Goal: Information Seeking & Learning: Learn about a topic

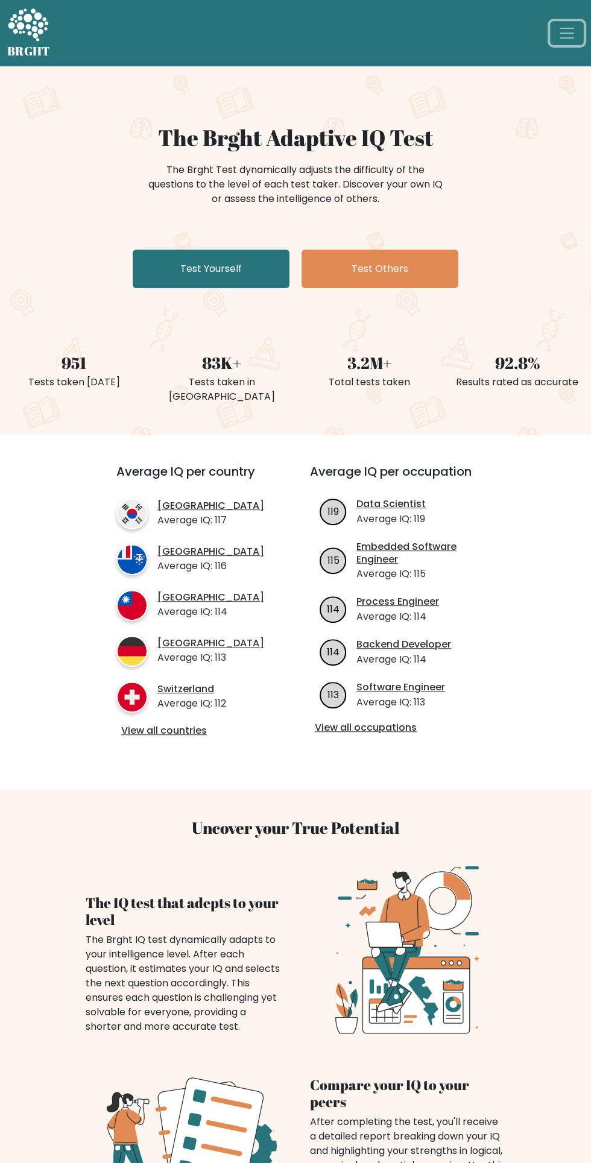
click at [560, 37] on span "Toggle navigation" at bounding box center [567, 33] width 18 height 18
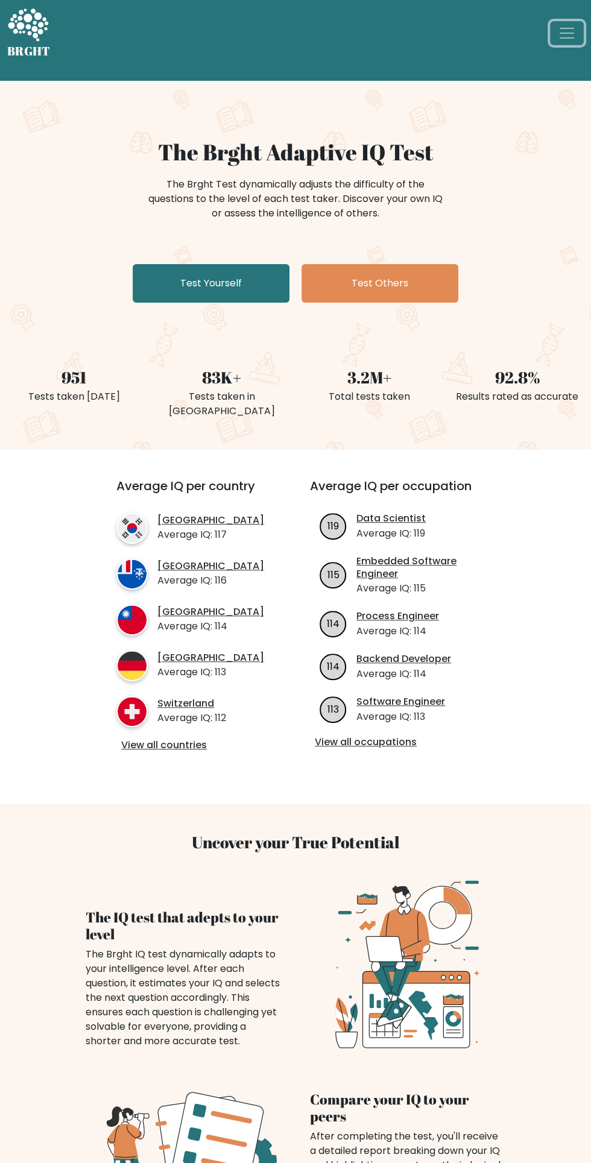
click at [554, 36] on button "Toggle navigation" at bounding box center [567, 33] width 34 height 24
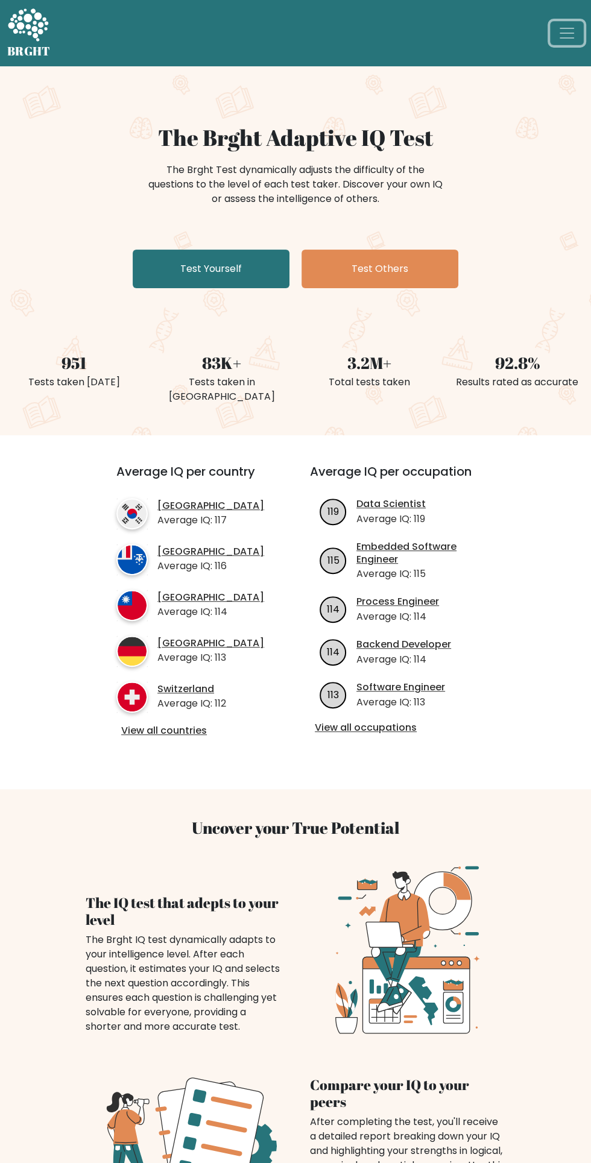
click at [550, 31] on button "Toggle navigation" at bounding box center [567, 33] width 34 height 24
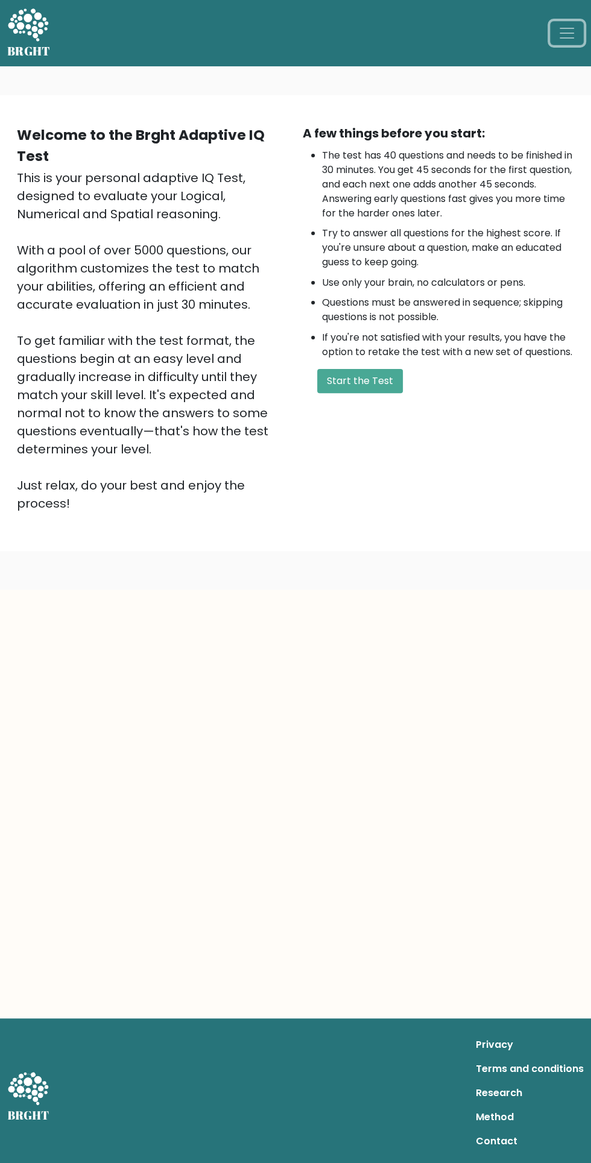
click at [552, 40] on button "Toggle navigation" at bounding box center [567, 33] width 34 height 24
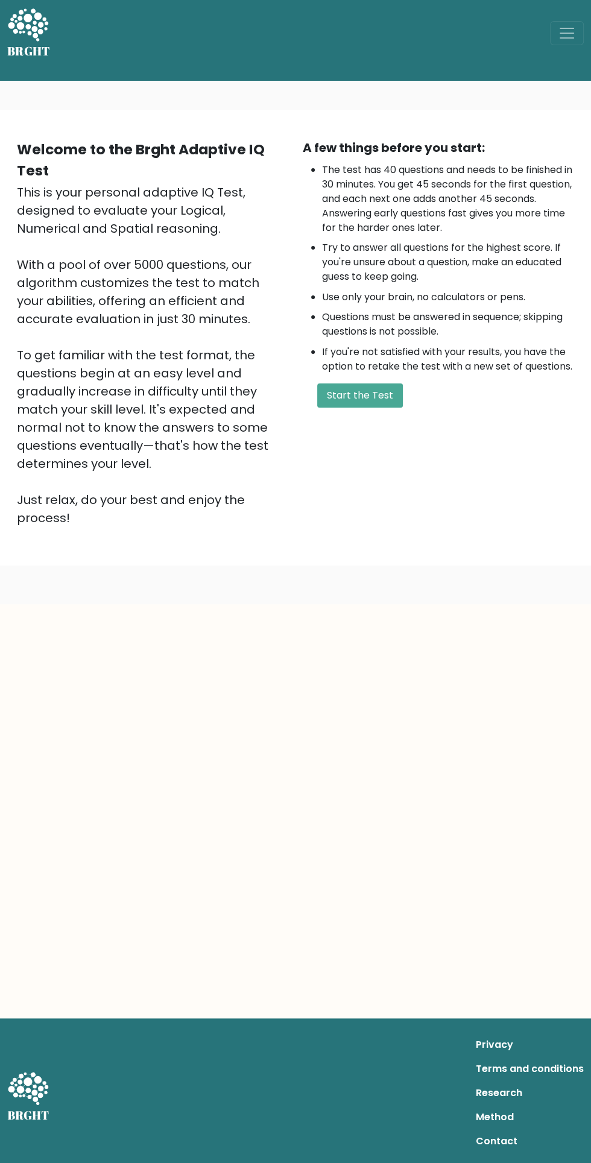
click at [35, 55] on h5 "BRGHT" at bounding box center [28, 51] width 43 height 14
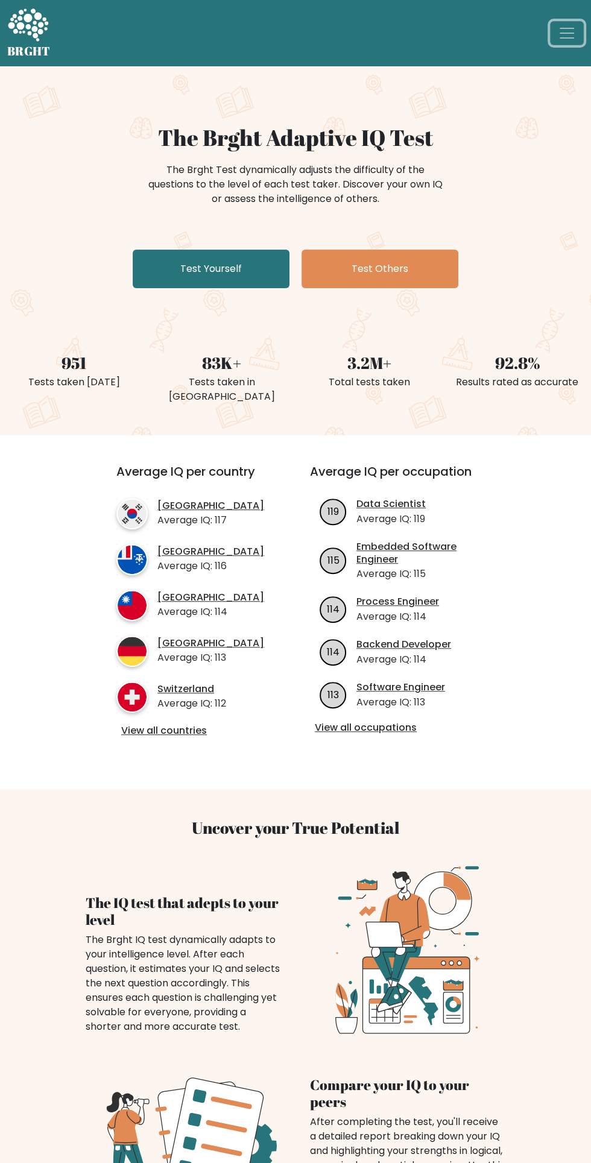
click at [558, 37] on span "Toggle navigation" at bounding box center [567, 33] width 18 height 18
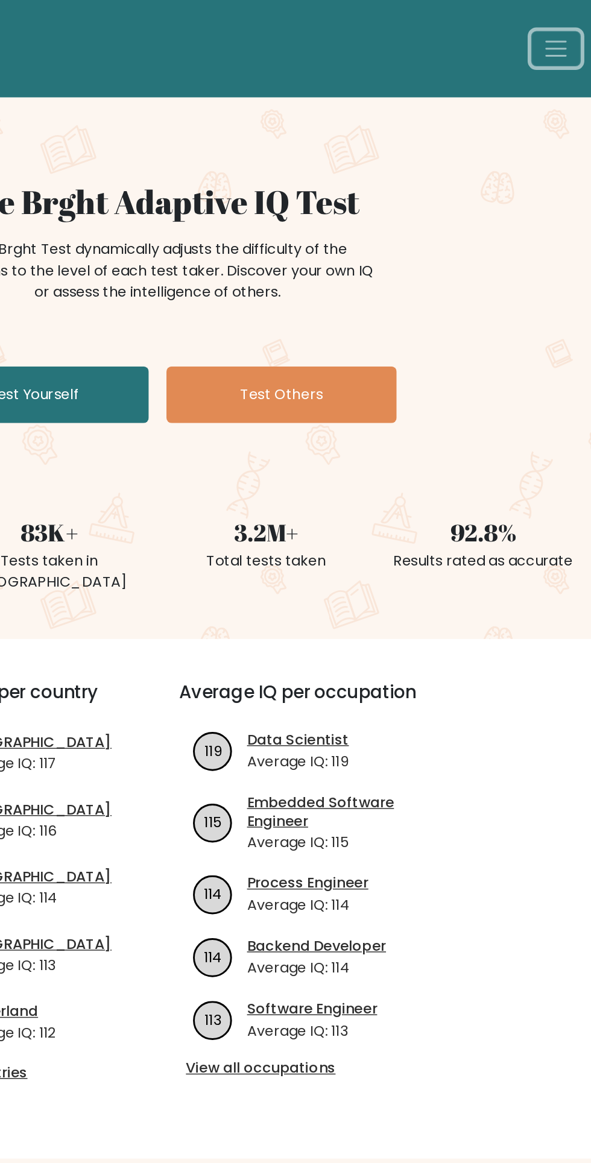
click at [560, 43] on button "Toggle navigation" at bounding box center [567, 33] width 34 height 24
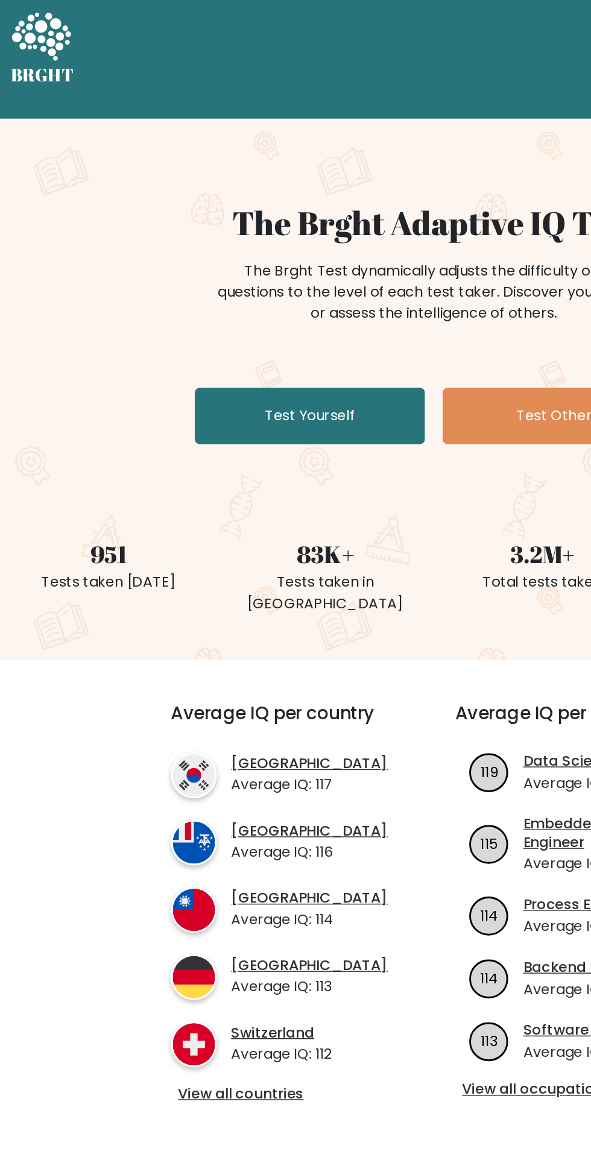
click at [36, 35] on icon at bounding box center [28, 24] width 40 height 33
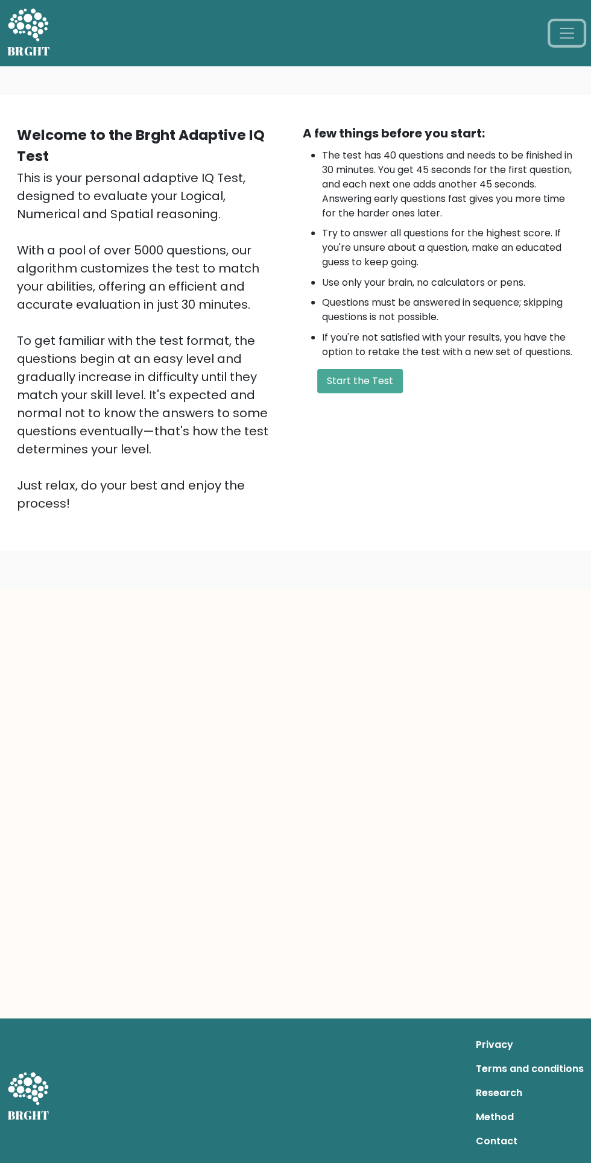
click at [564, 35] on span "Toggle navigation" at bounding box center [567, 33] width 18 height 18
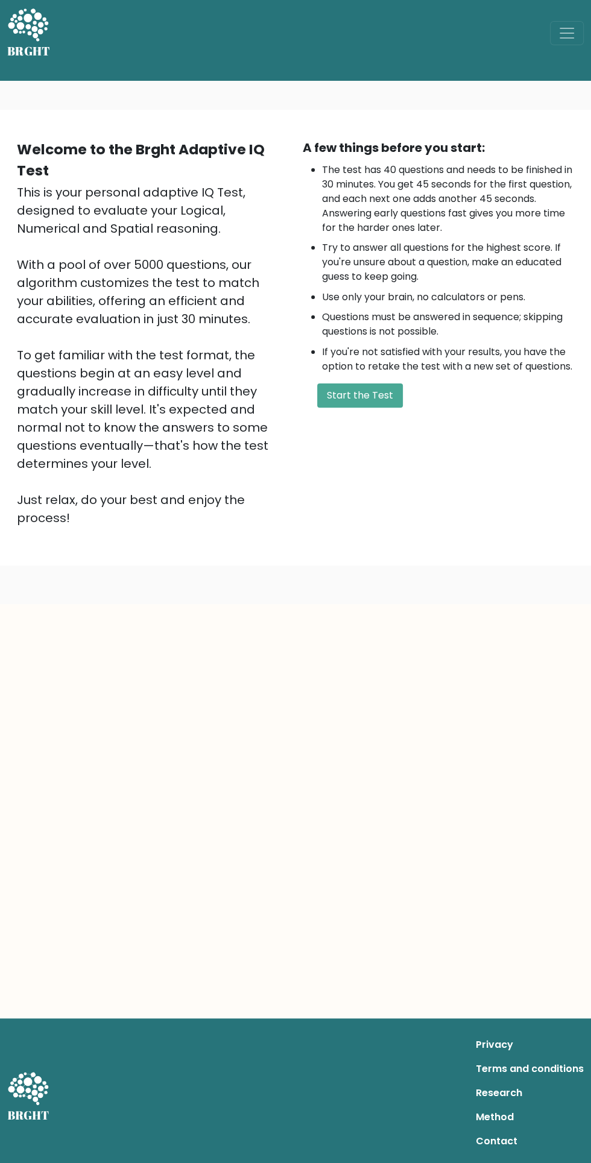
click at [30, 36] on icon at bounding box center [28, 26] width 42 height 36
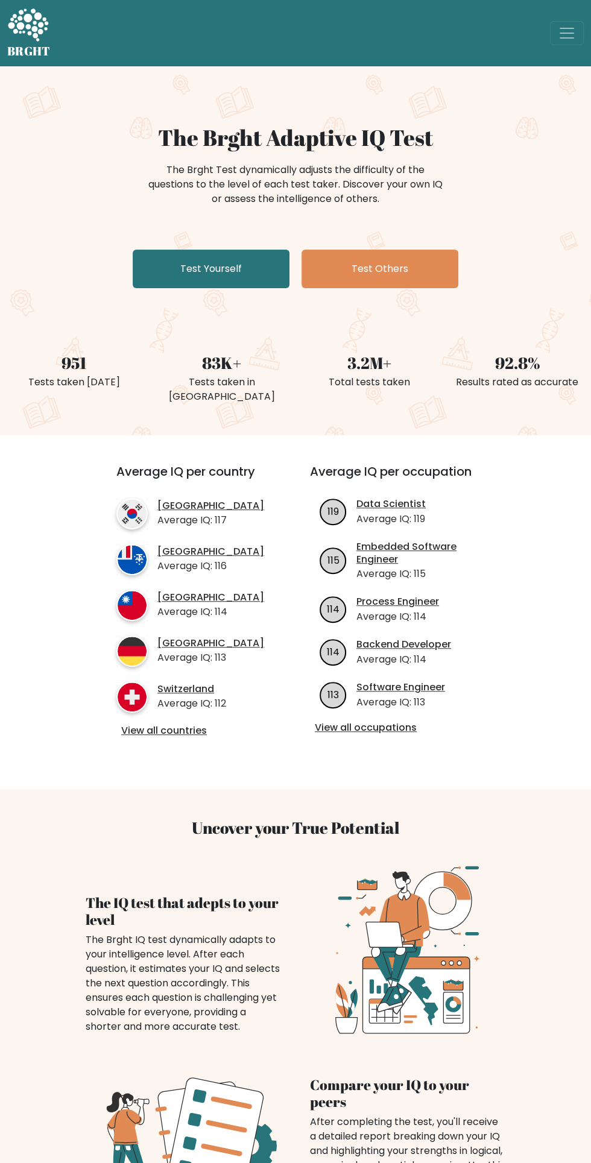
scroll to position [56, 0]
click at [555, 34] on button "Toggle navigation" at bounding box center [567, 33] width 34 height 24
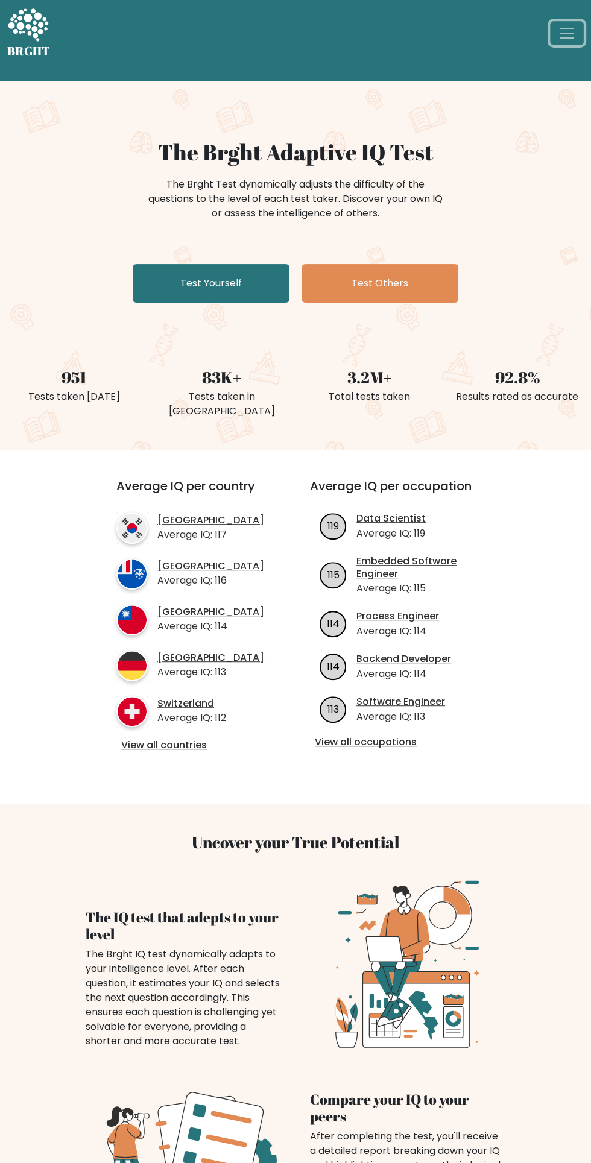
click at [557, 30] on button "Toggle navigation" at bounding box center [567, 33] width 34 height 24
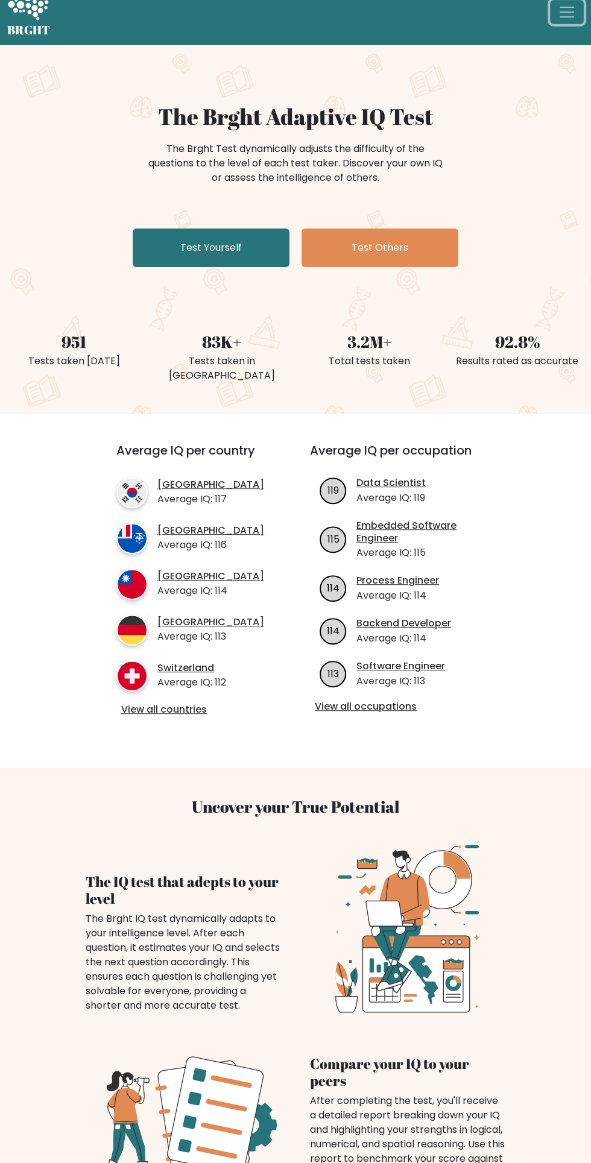
scroll to position [17, 0]
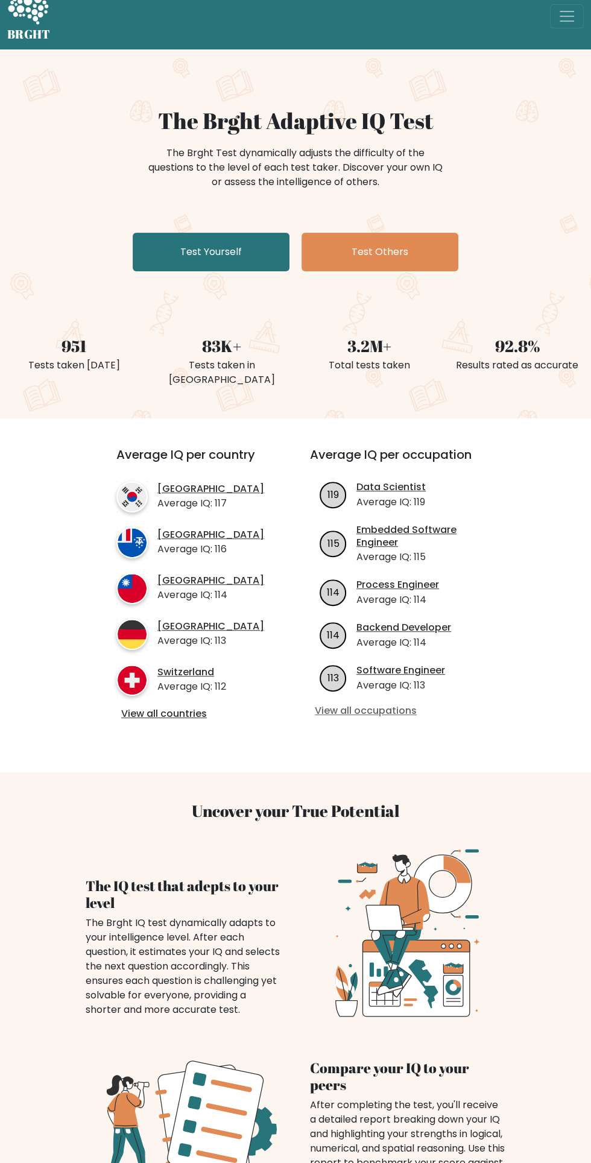
click at [377, 713] on link "View all occupations" at bounding box center [399, 711] width 169 height 13
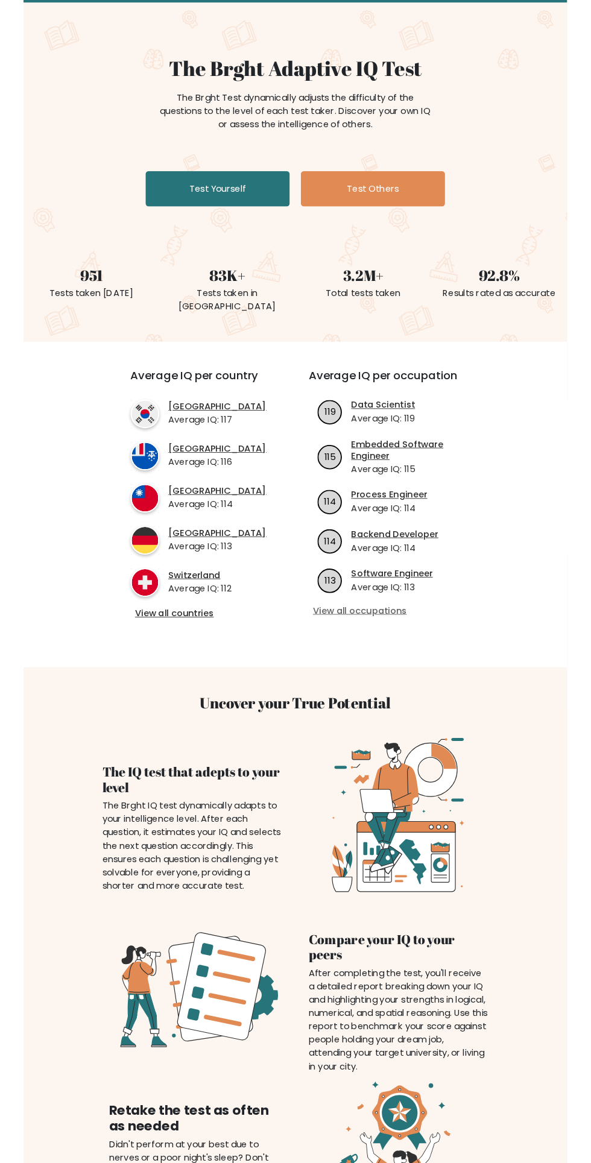
scroll to position [98, 0]
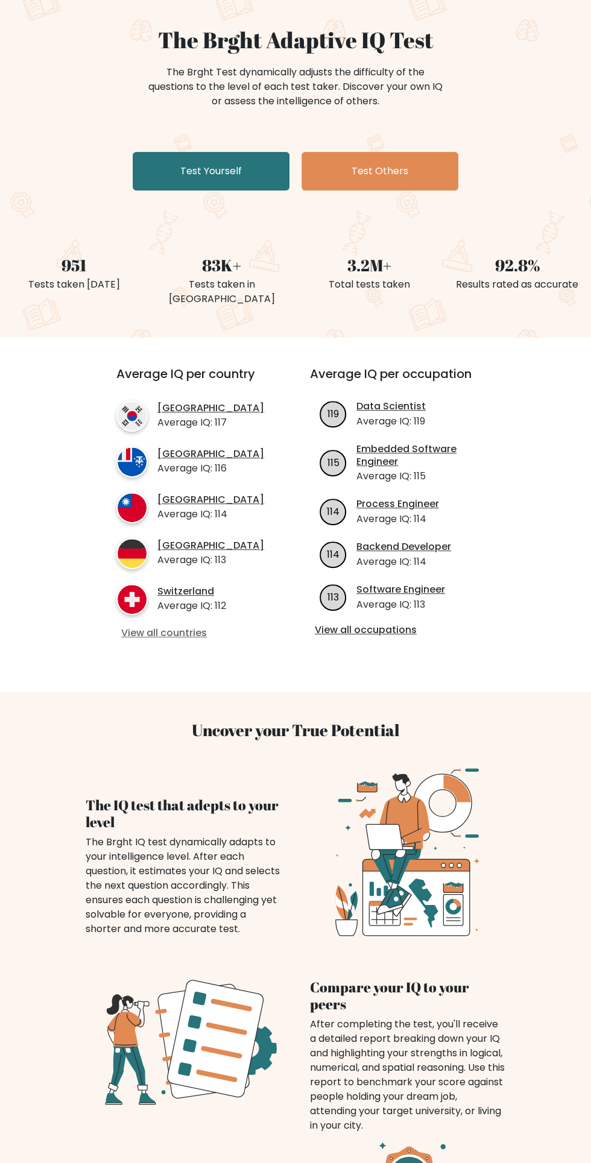
click at [156, 640] on link "View all countries" at bounding box center [191, 633] width 140 height 13
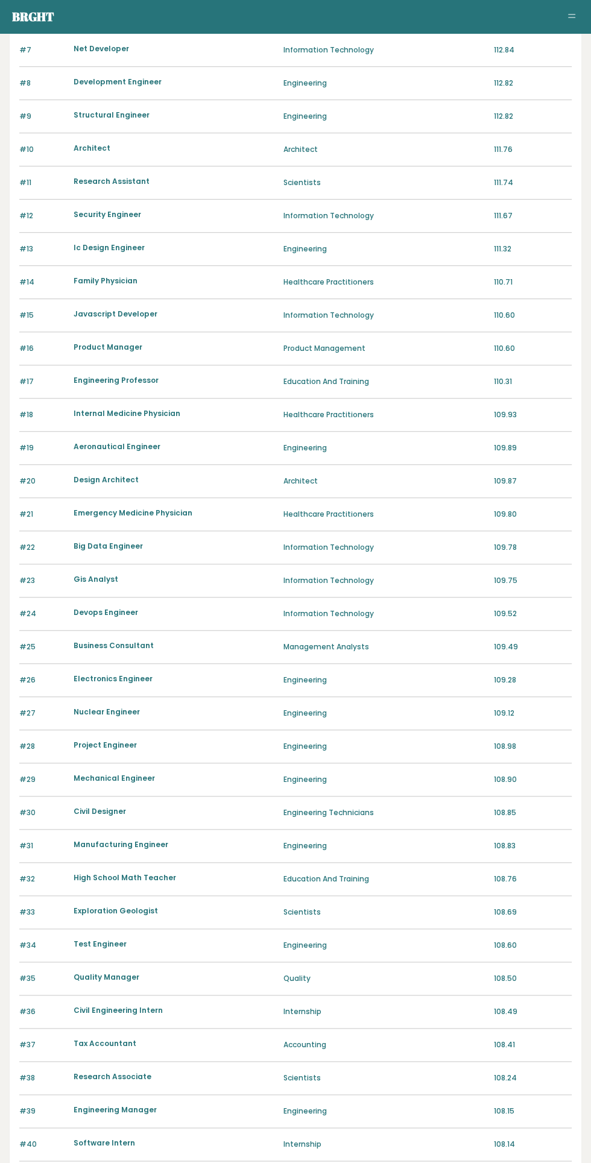
scroll to position [344, 0]
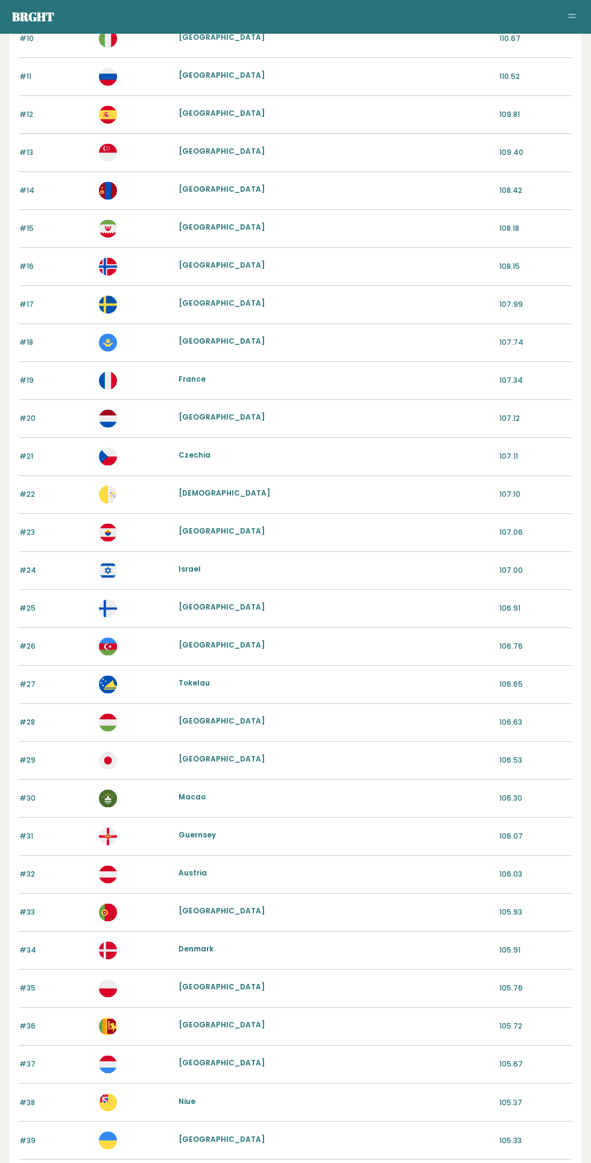
scroll to position [502, 0]
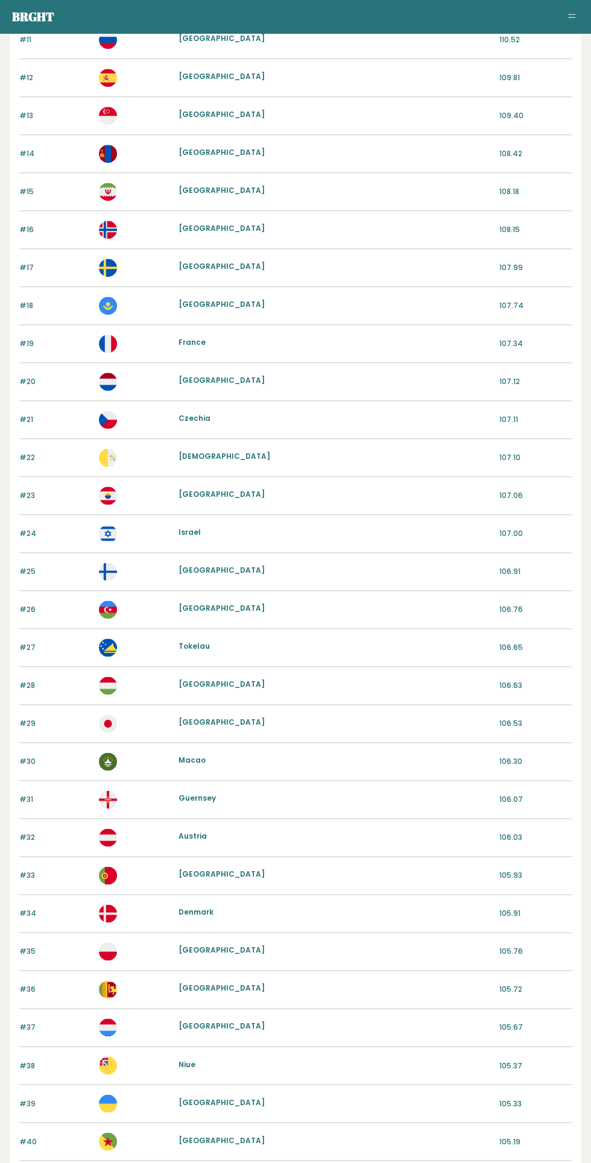
click at [511, 1163] on link "next" at bounding box center [507, 1175] width 17 height 10
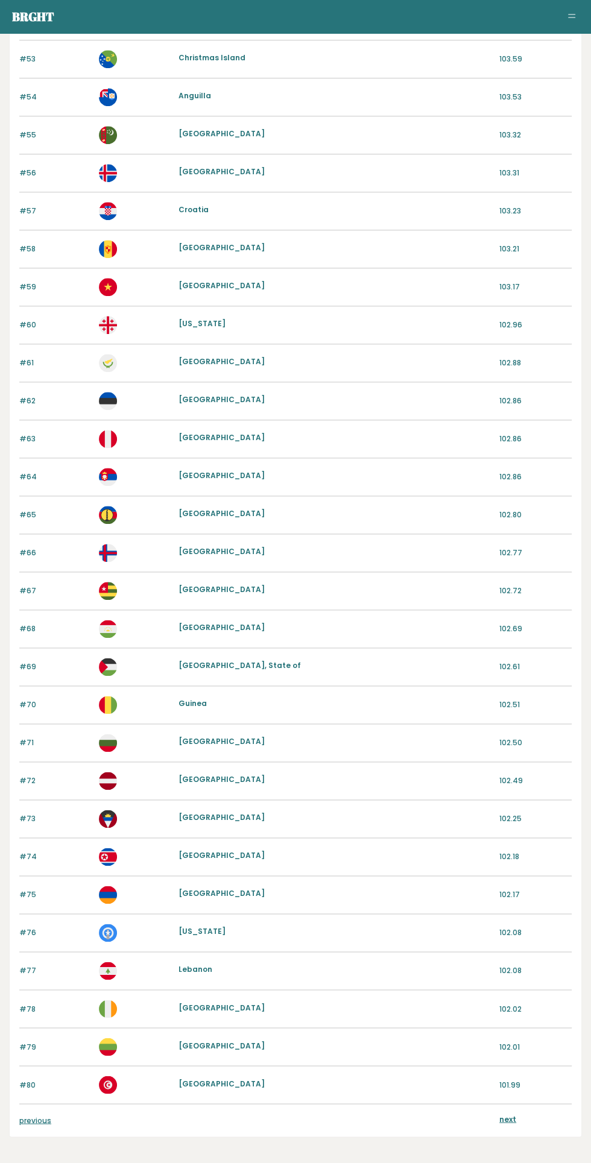
scroll to position [604, 0]
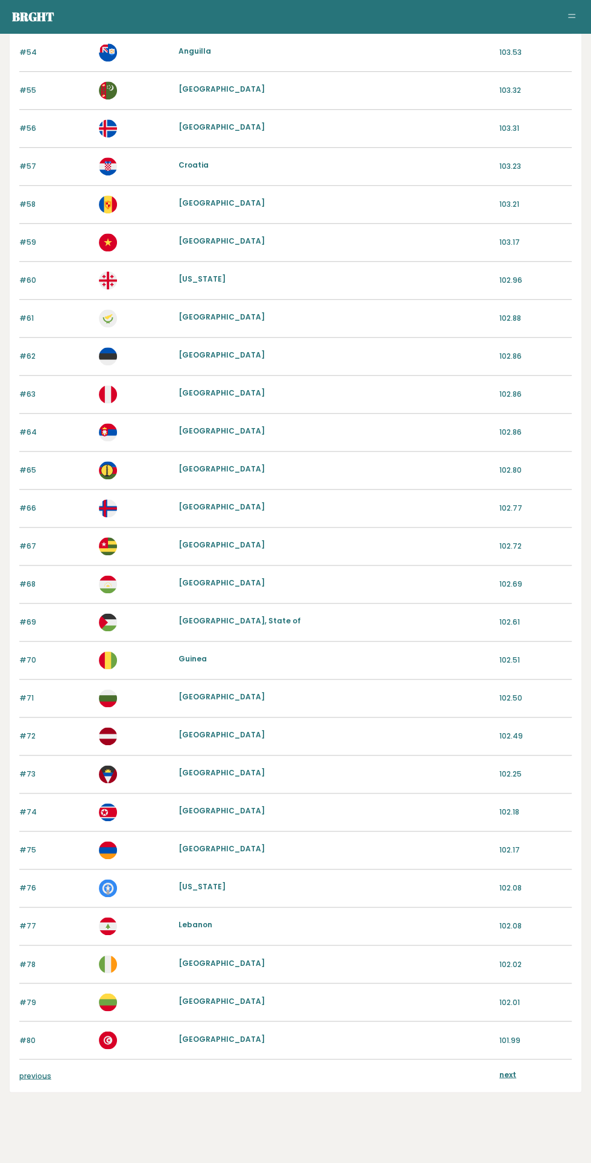
click at [507, 1070] on link "next" at bounding box center [507, 1074] width 17 height 10
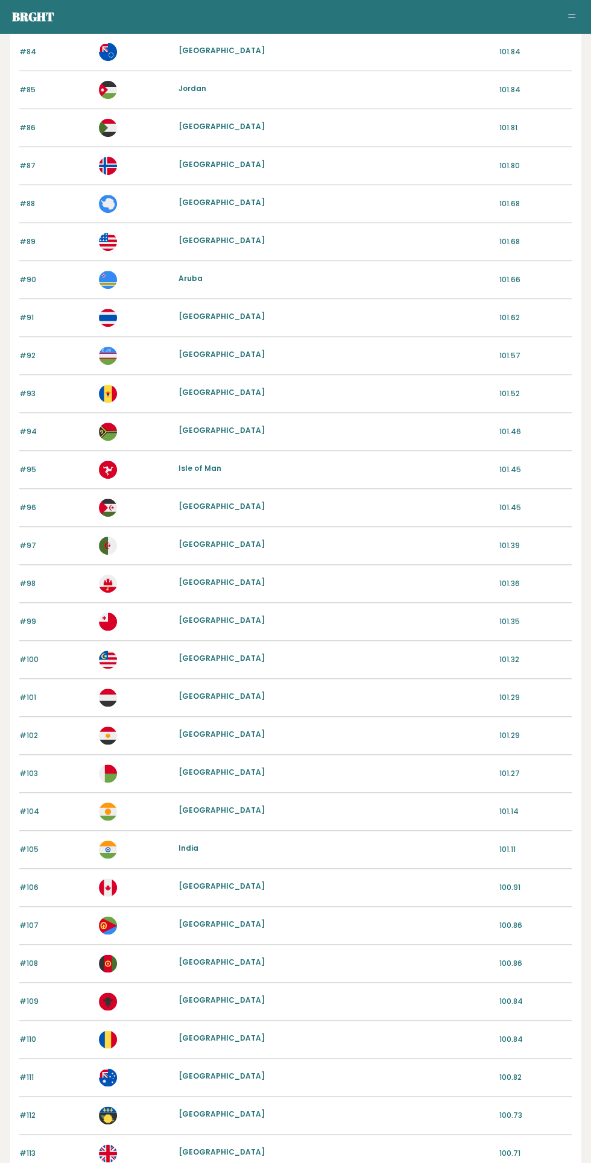
scroll to position [604, 0]
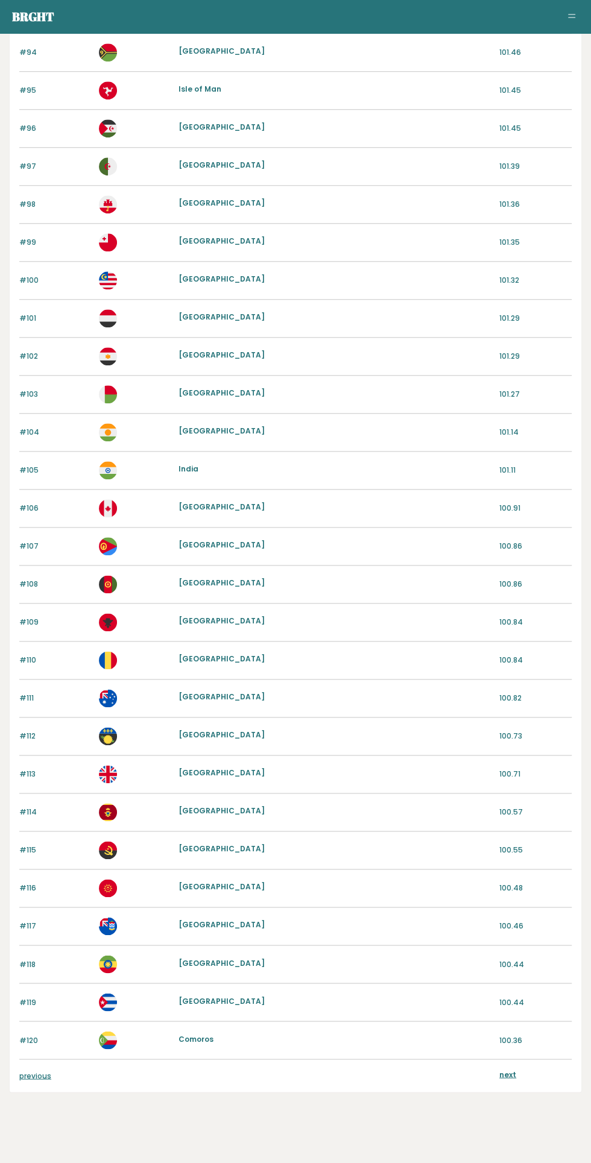
click at [509, 1069] on link "next" at bounding box center [507, 1074] width 17 height 10
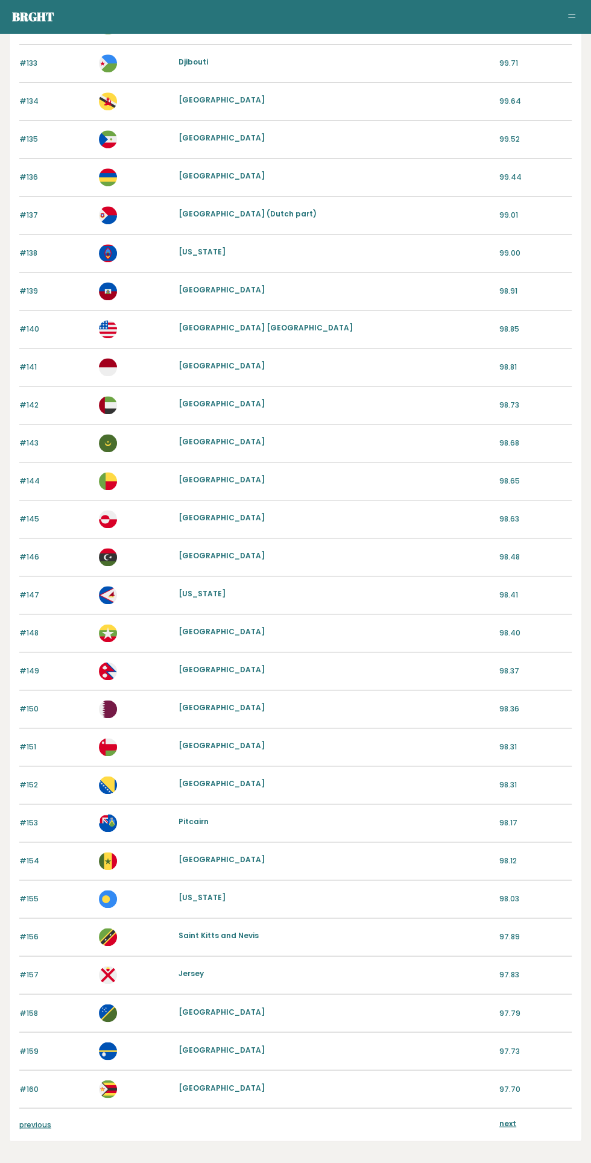
scroll to position [604, 0]
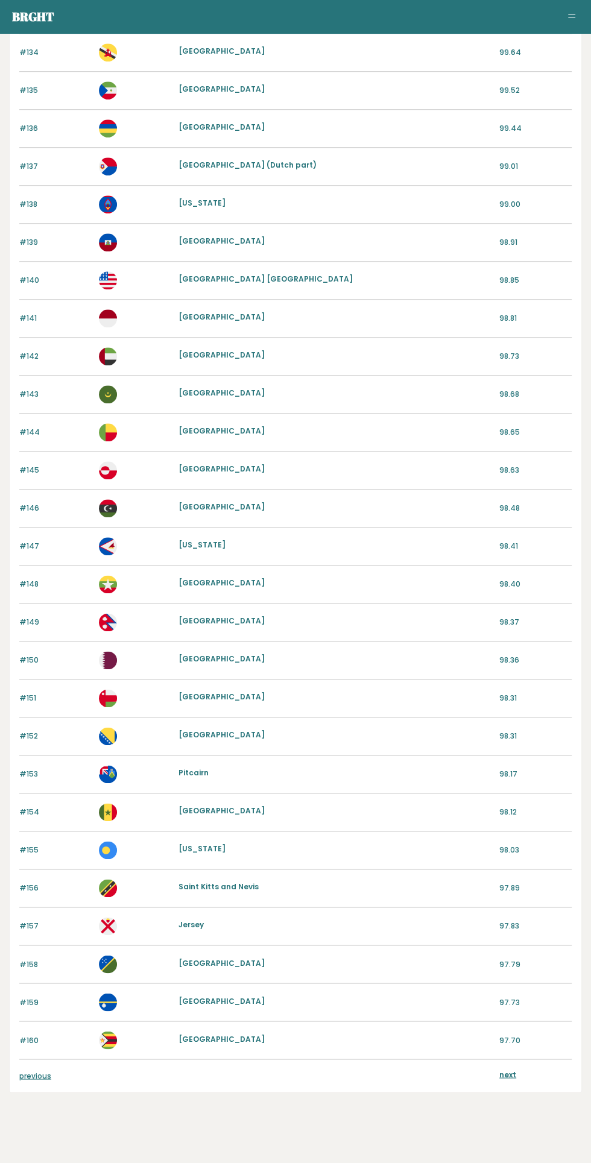
click at [500, 1069] on link "next" at bounding box center [507, 1074] width 17 height 10
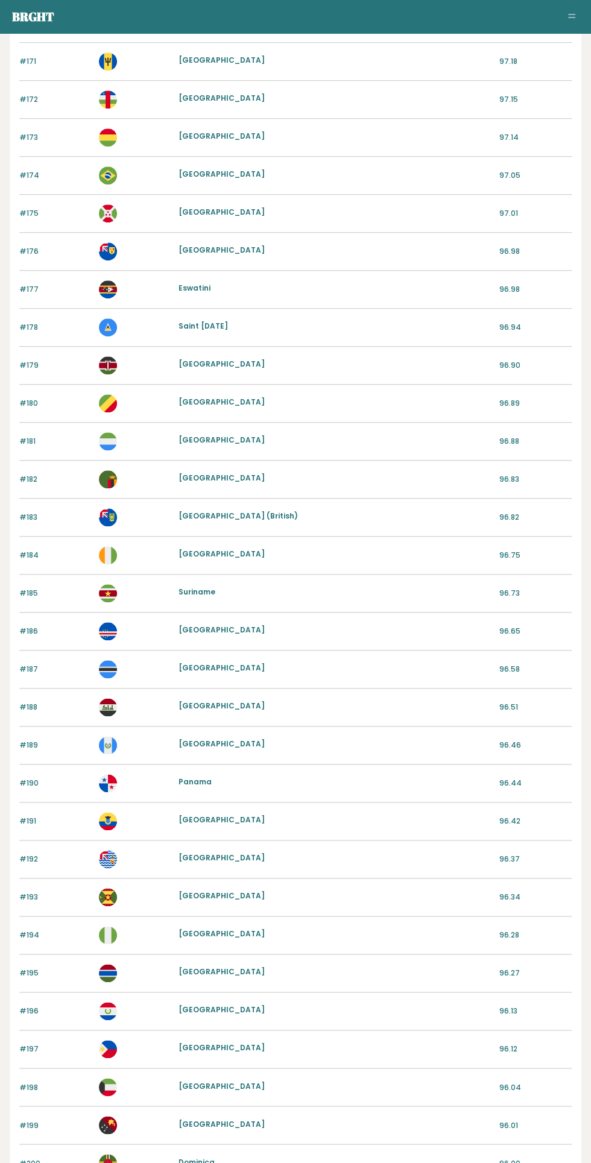
scroll to position [502, 0]
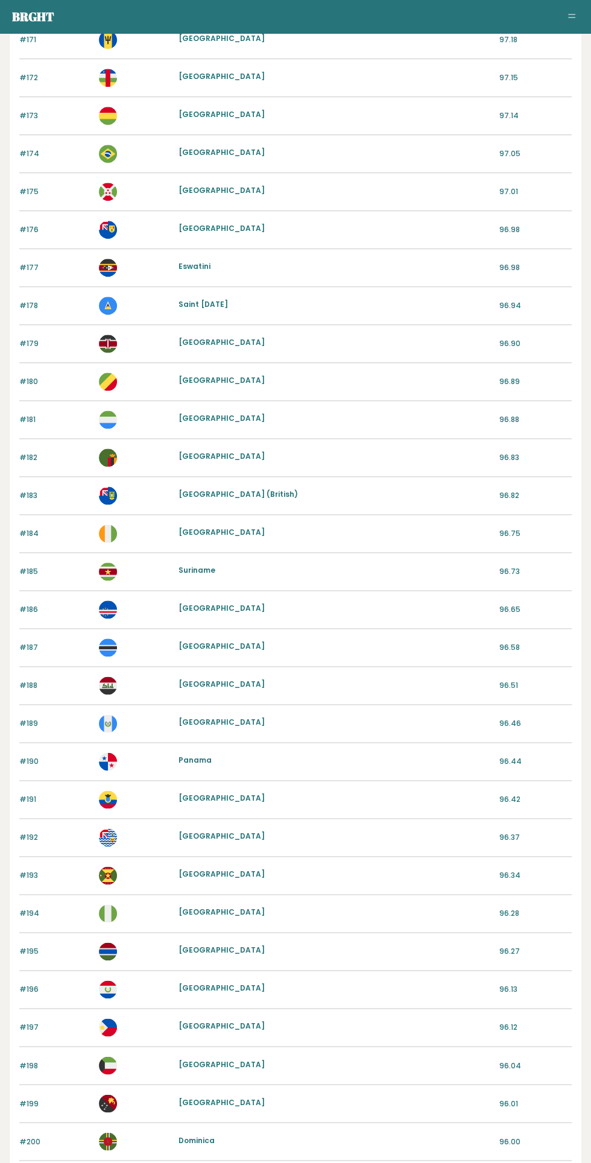
click at [502, 1163] on link "next" at bounding box center [507, 1175] width 17 height 10
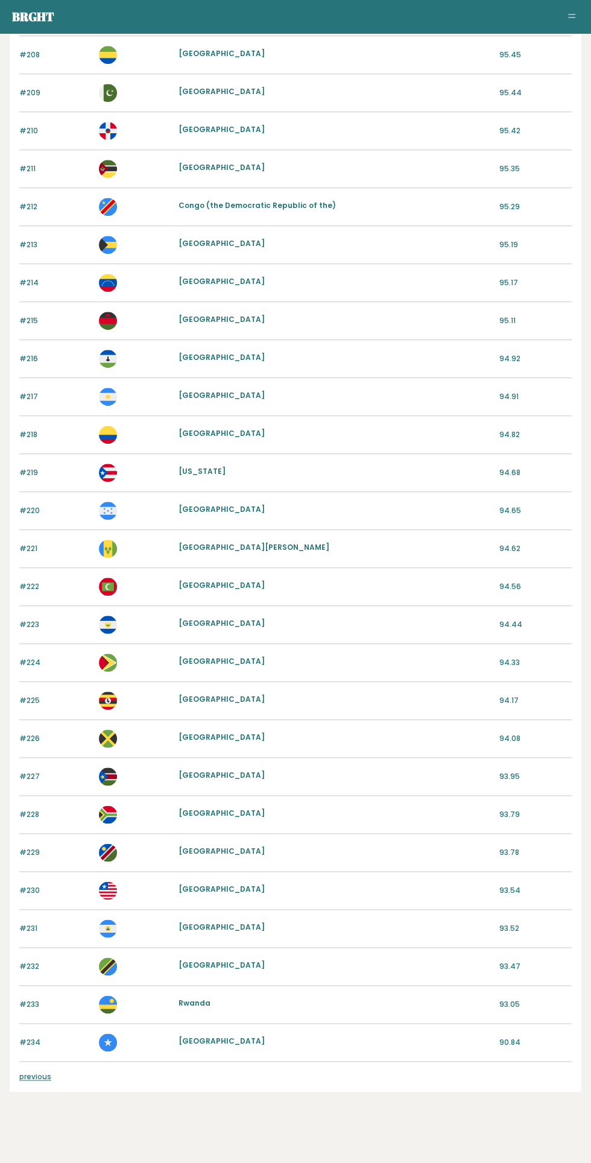
scroll to position [374, 0]
